Goal: Browse casually: Explore the website without a specific task or goal

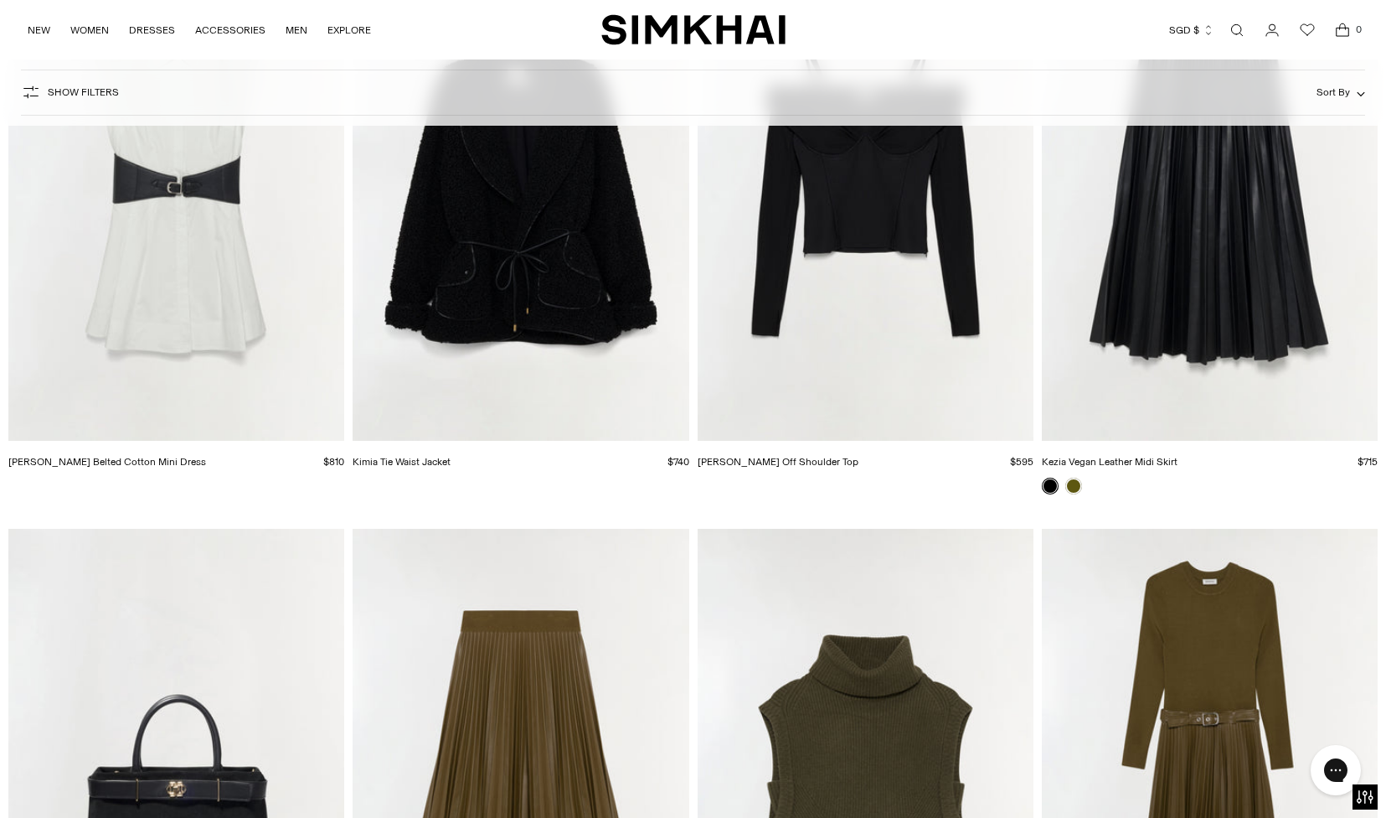
scroll to position [12716, 0]
click at [0, 0] on img "Hazel Off Shoulder Top" at bounding box center [0, 0] width 0 height 0
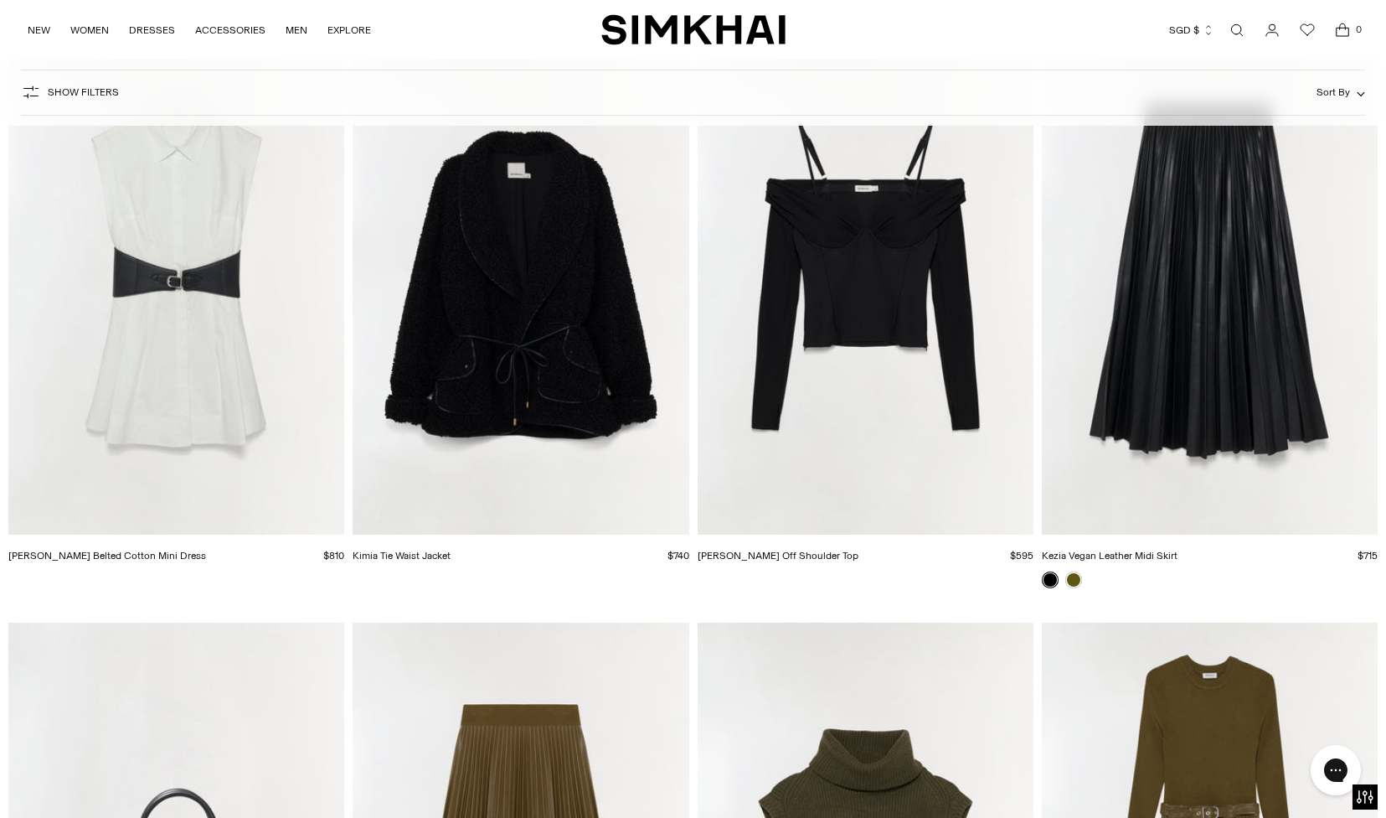
scroll to position [12349, 0]
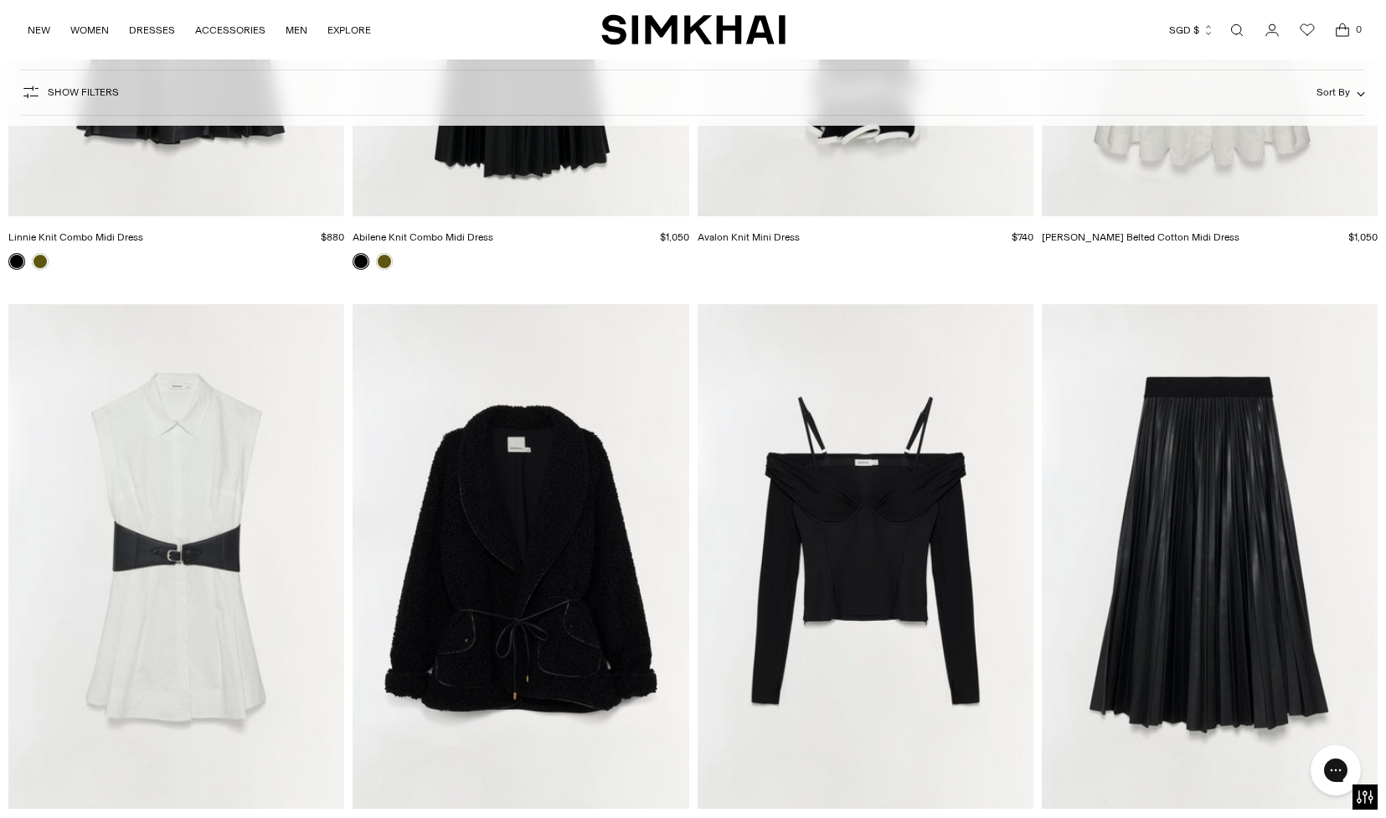
click at [0, 0] on img "Kezia Vegan Leather Midi Skirt" at bounding box center [0, 0] width 0 height 0
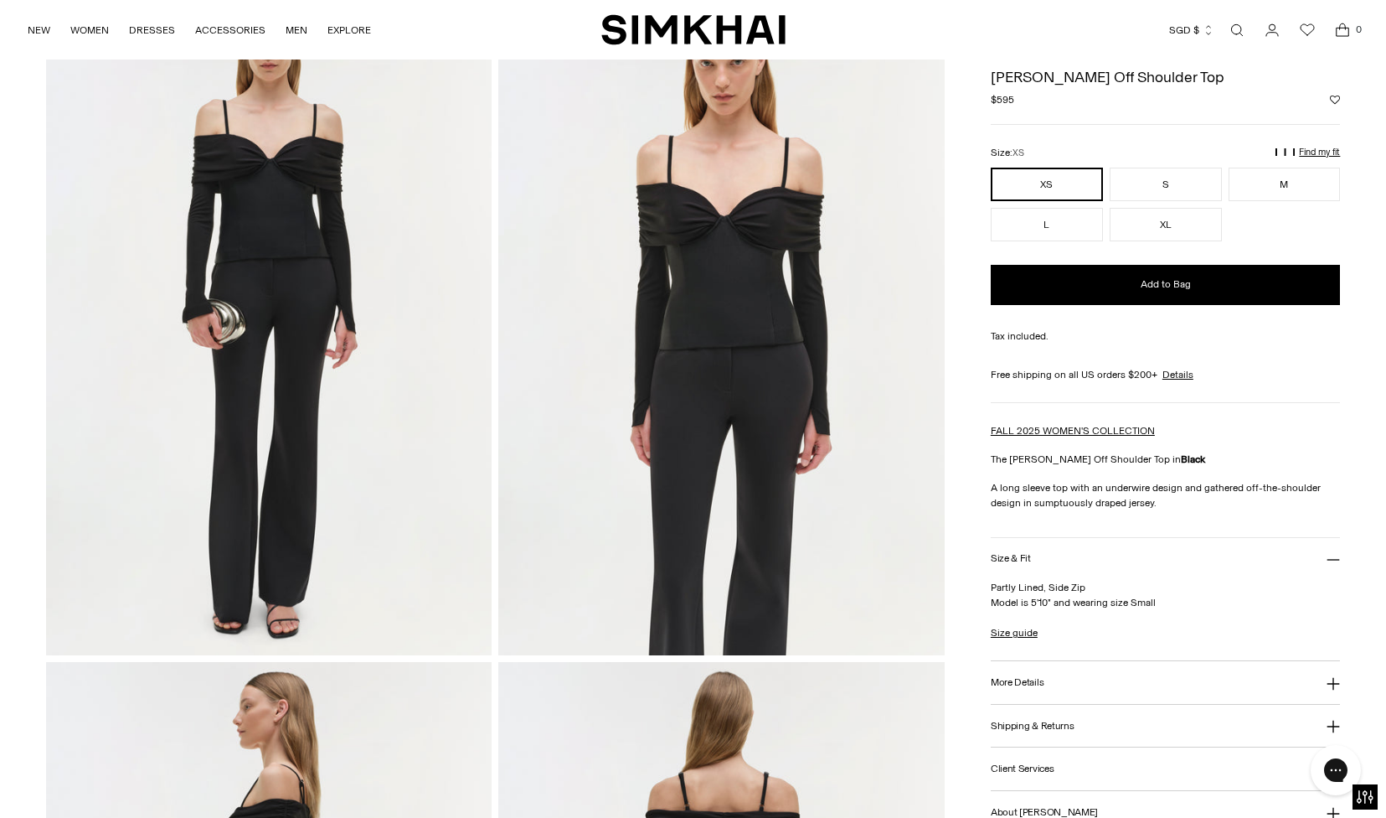
scroll to position [103, 0]
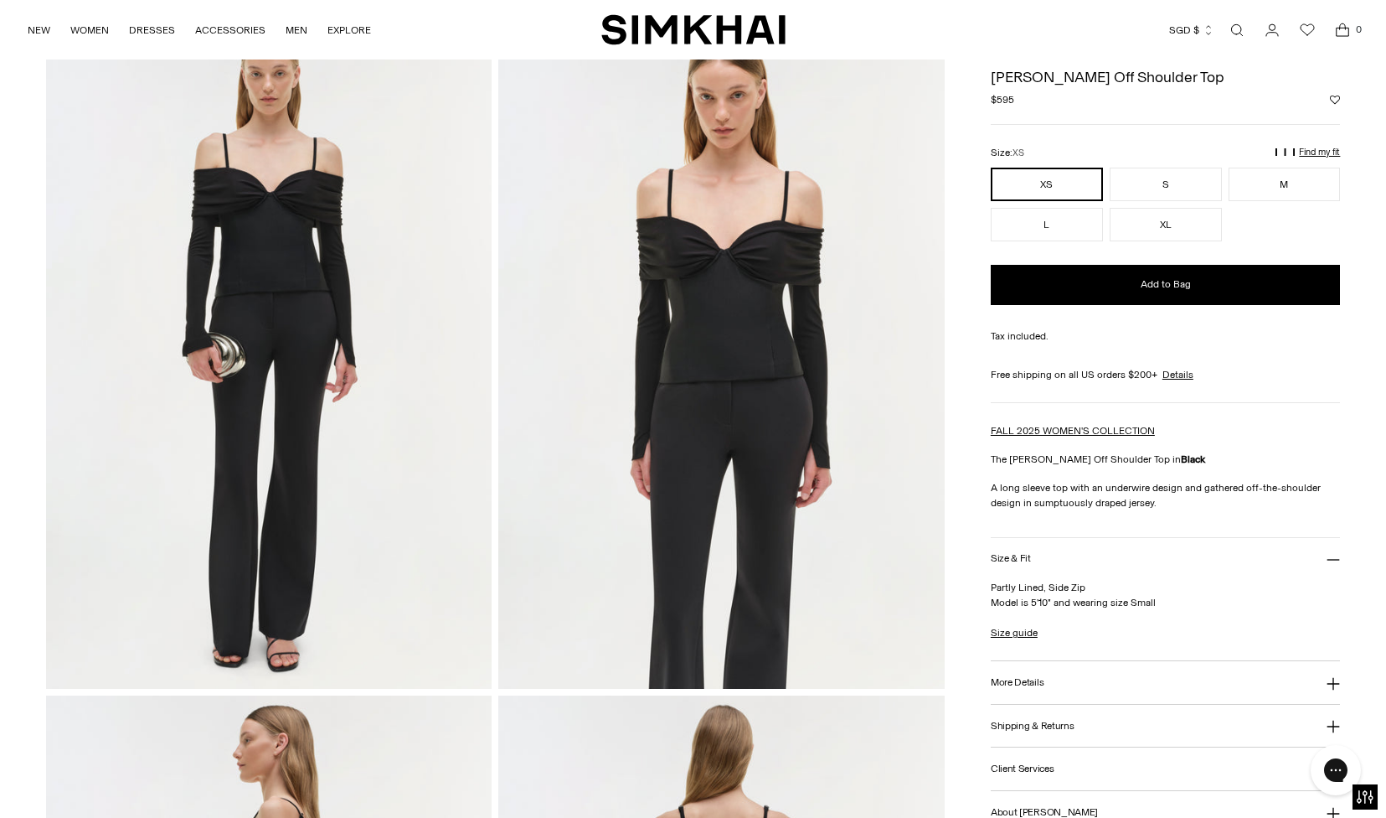
click at [684, 285] on img at bounding box center [721, 352] width 447 height 669
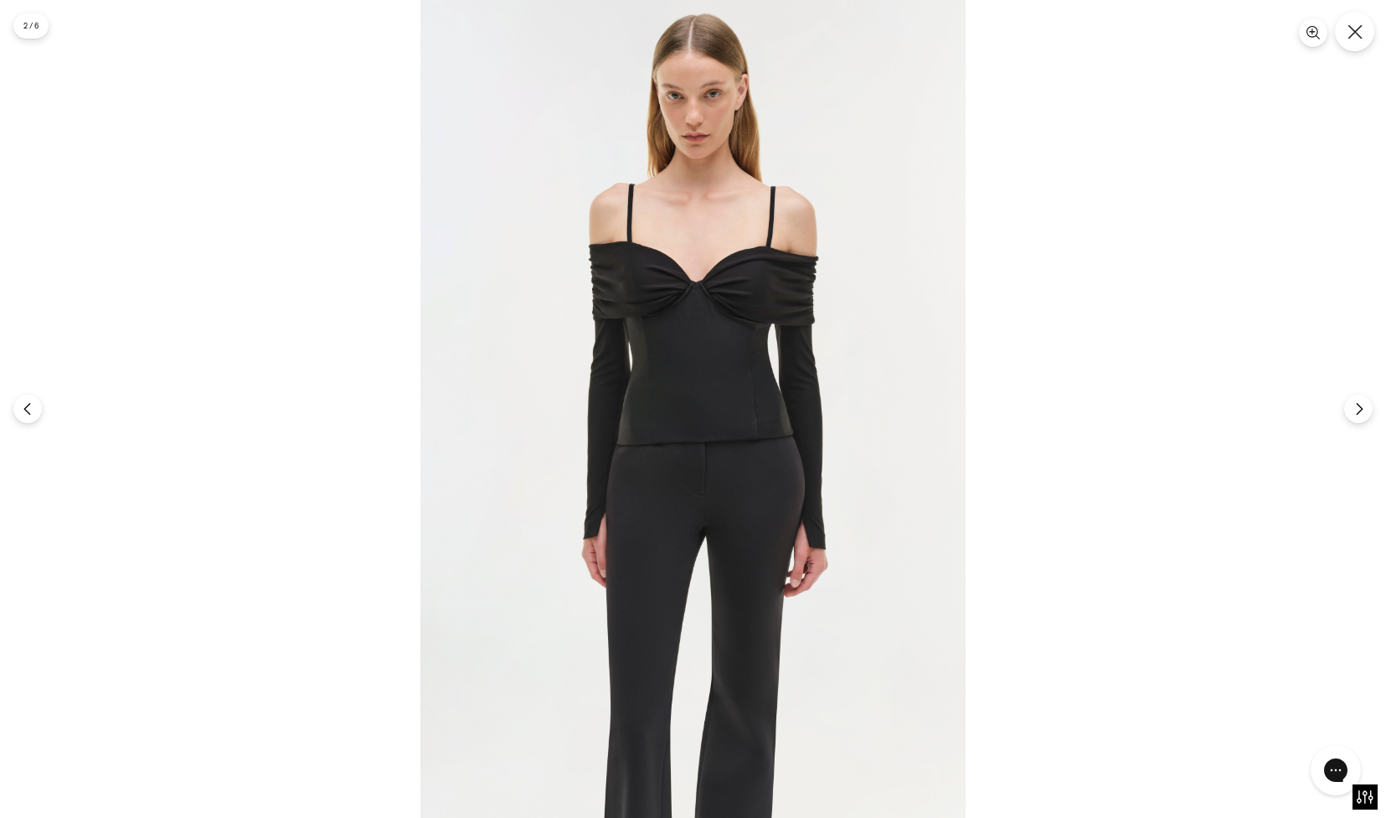
click at [1357, 50] on button "Close" at bounding box center [1354, 31] width 39 height 39
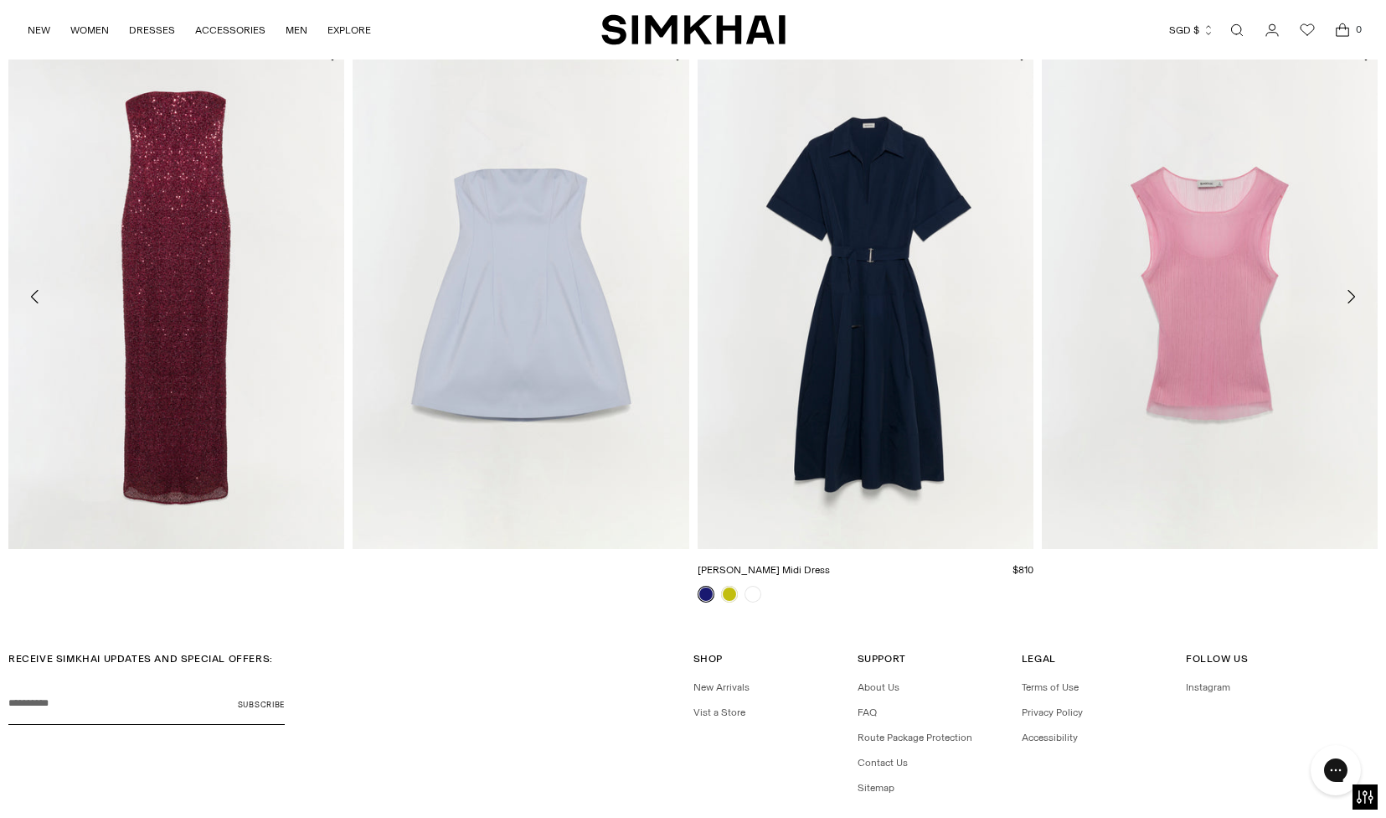
scroll to position [2135, 0]
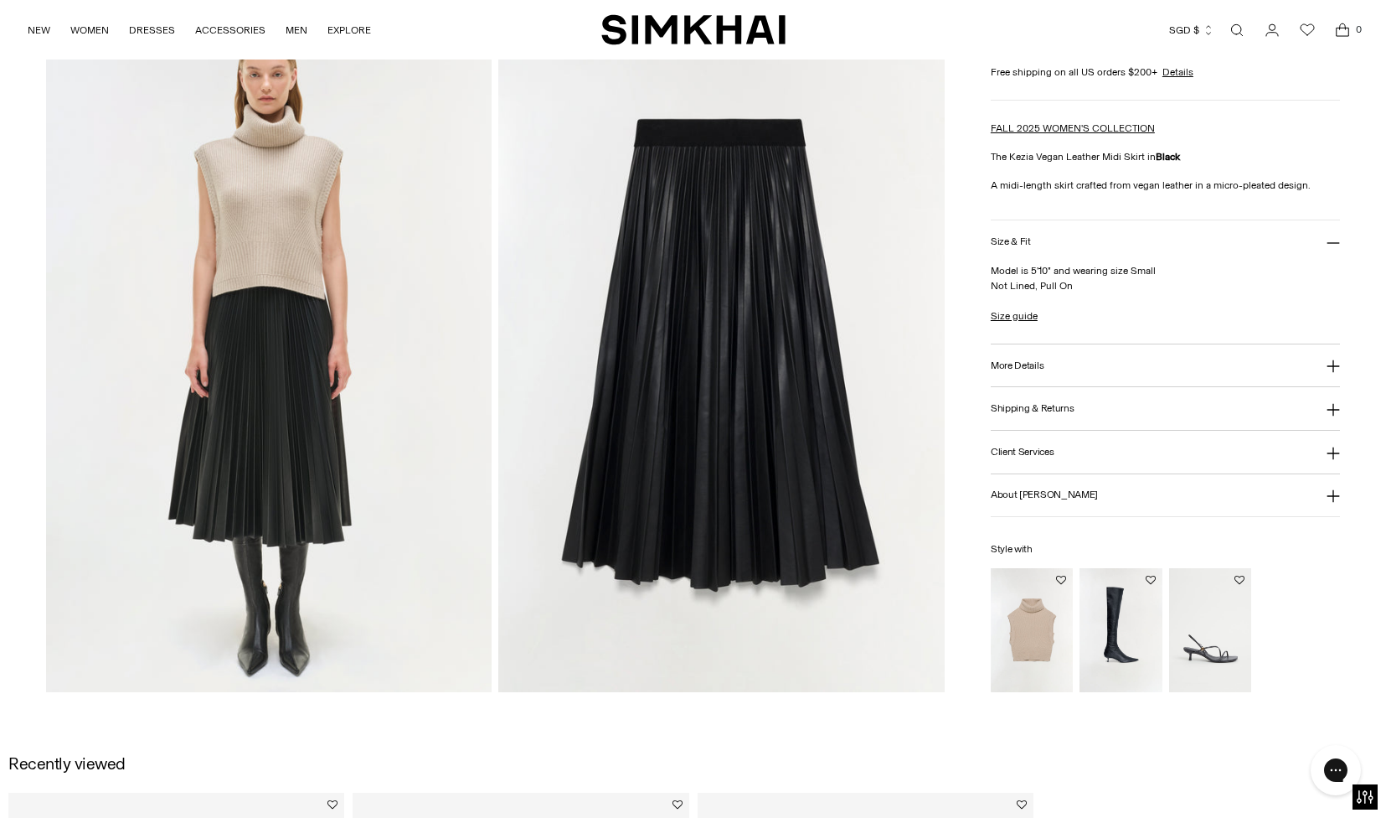
scroll to position [1452, 0]
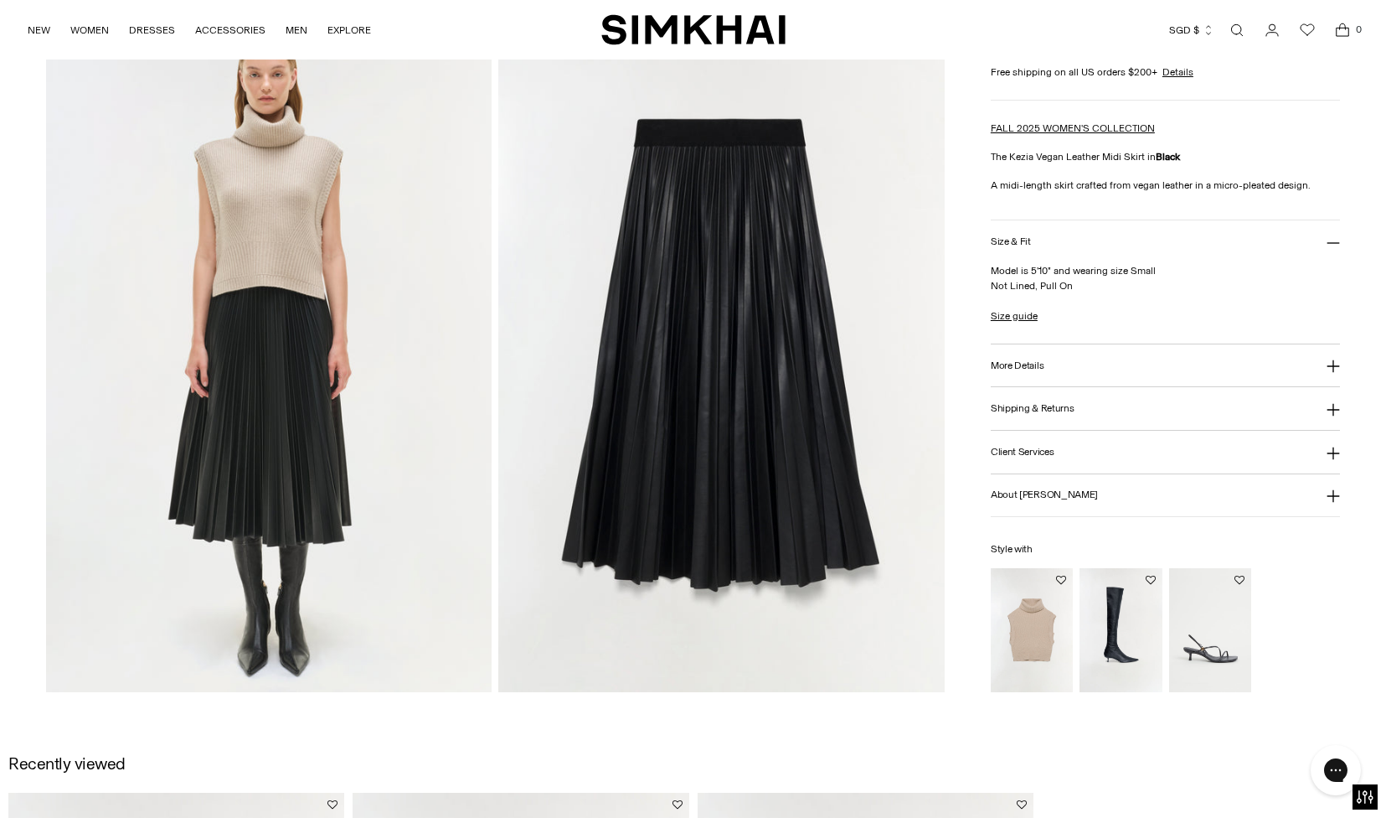
click at [779, 250] on img at bounding box center [721, 357] width 447 height 669
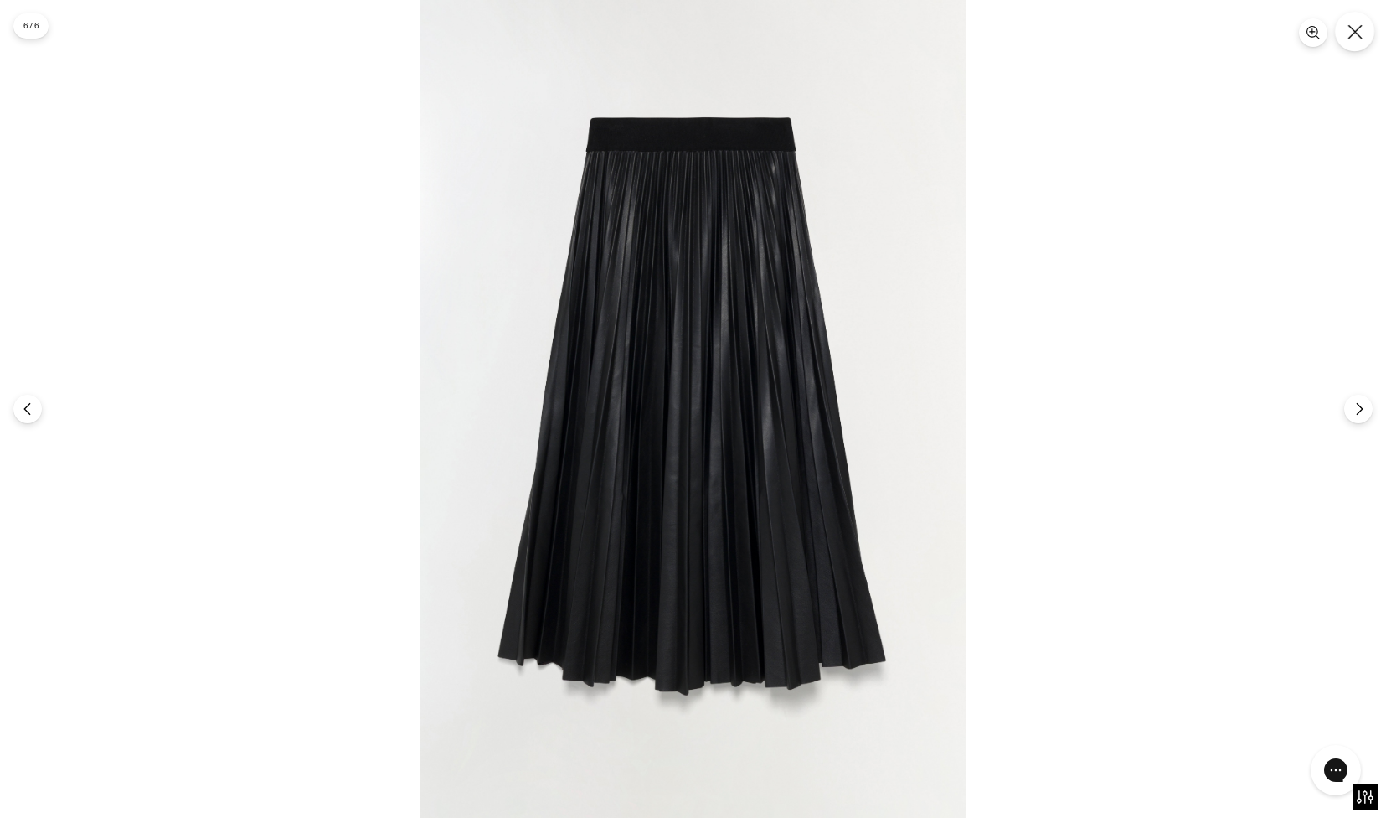
click at [1356, 31] on icon "Close" at bounding box center [1355, 31] width 15 height 15
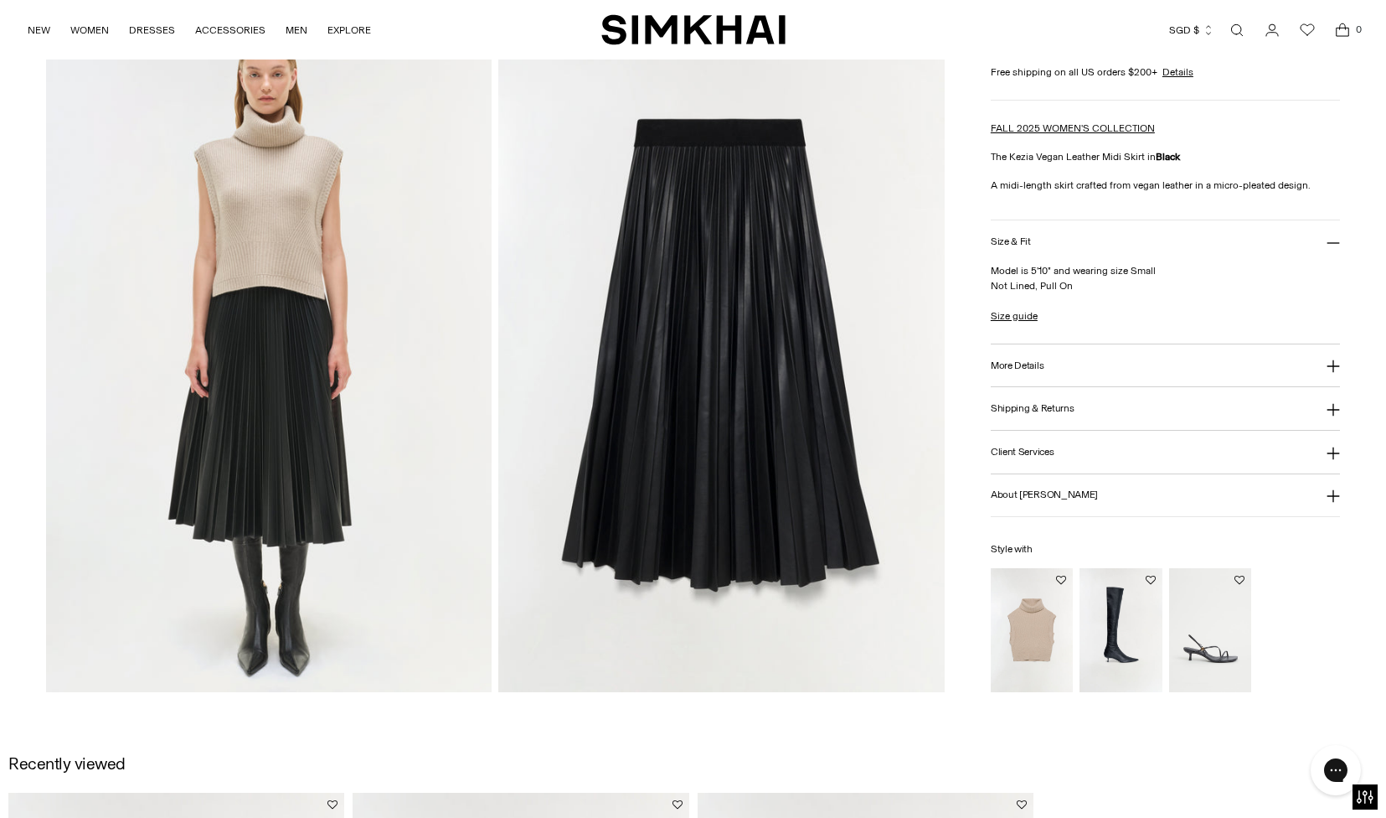
scroll to position [2534, 0]
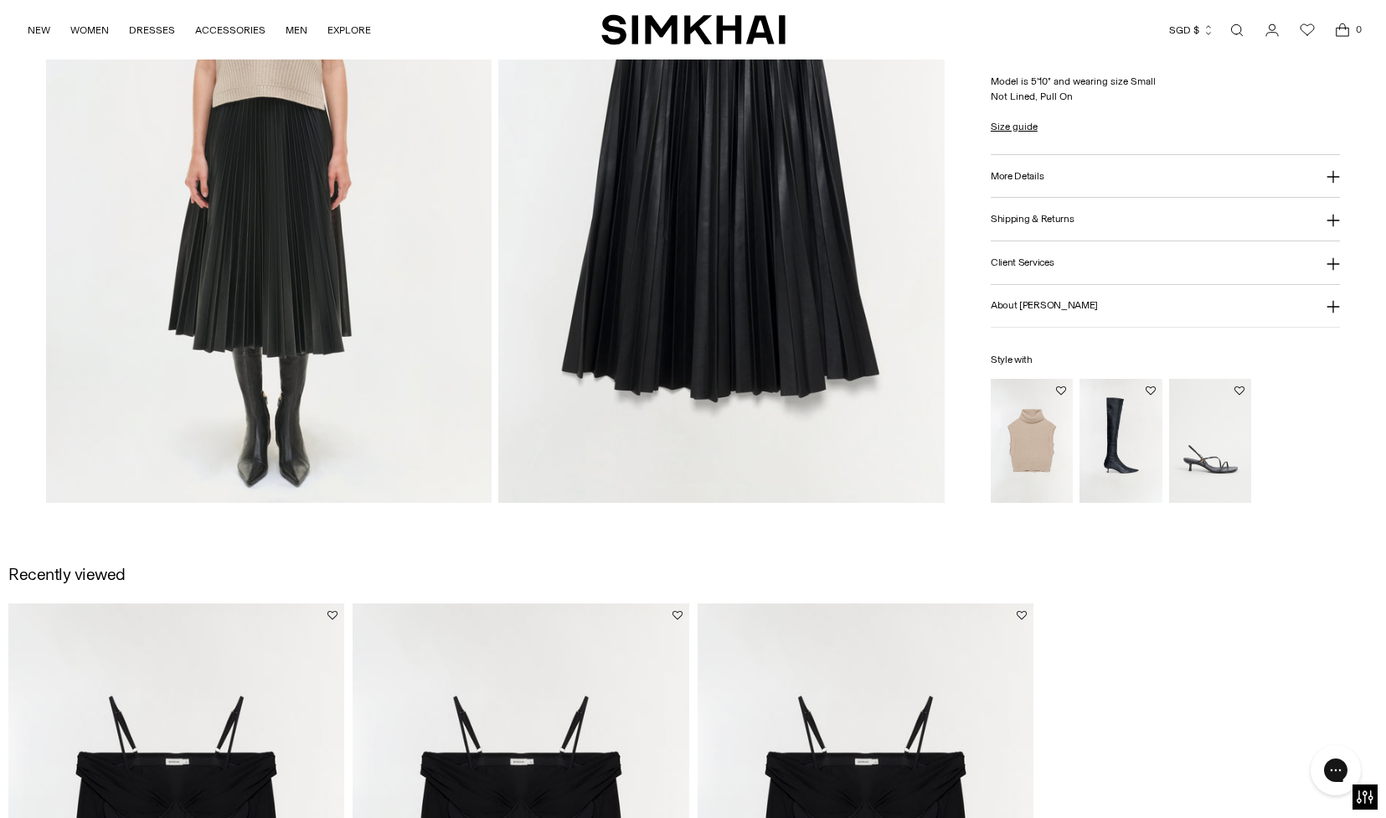
scroll to position [1381, 0]
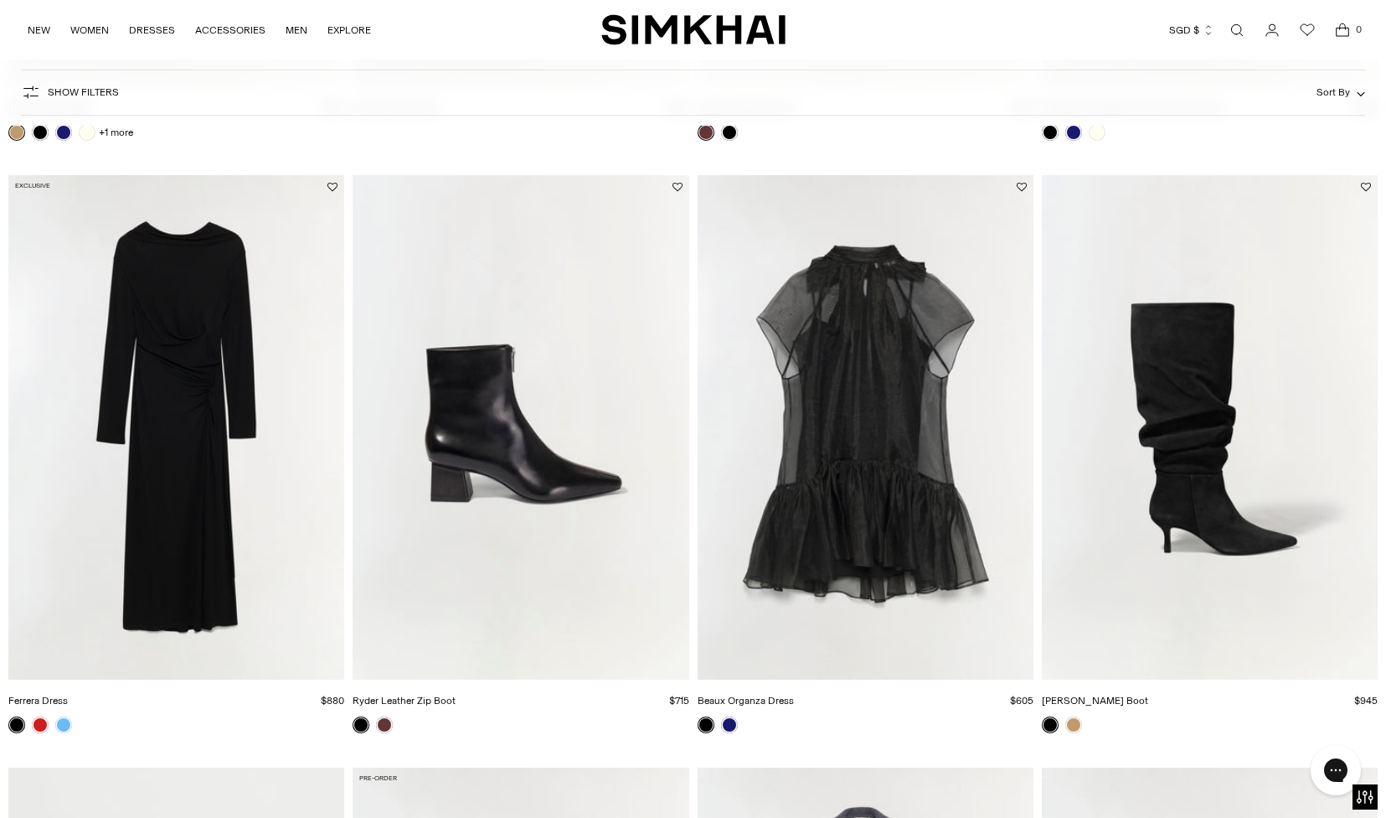
scroll to position [2440, 0]
